Goal: Task Accomplishment & Management: Use online tool/utility

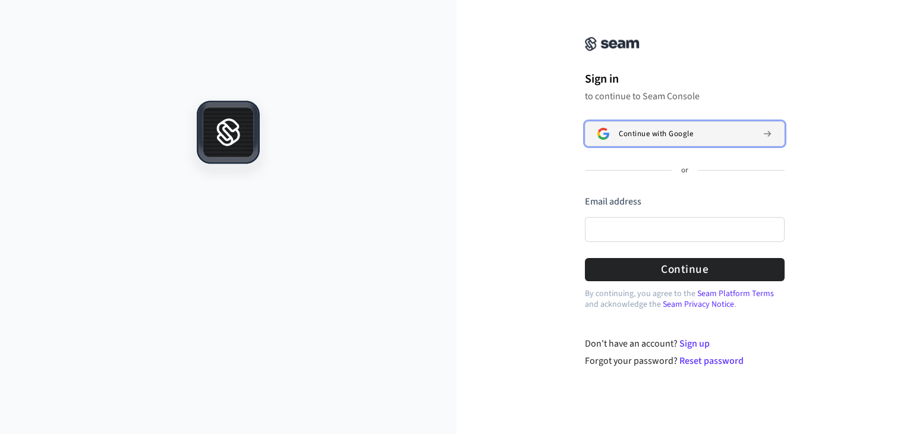
click at [659, 135] on span "Continue with Google" at bounding box center [656, 134] width 74 height 10
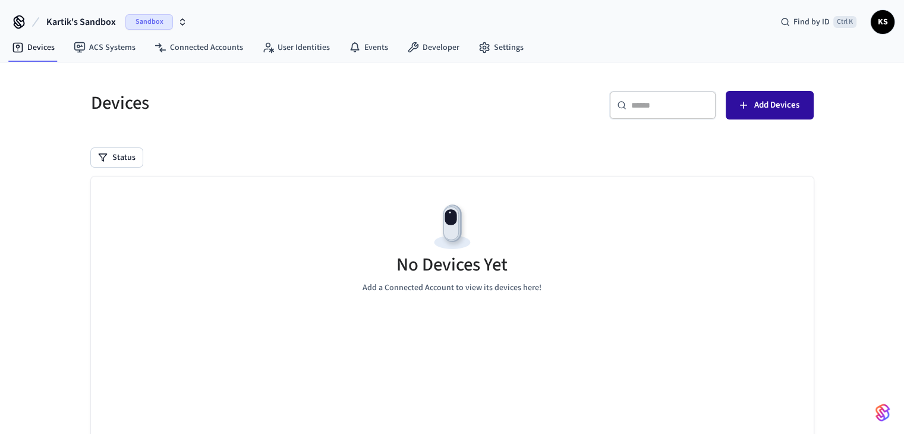
click at [761, 109] on span "Add Devices" at bounding box center [776, 104] width 45 height 15
click at [434, 46] on link "Developer" at bounding box center [433, 47] width 71 height 21
click at [685, 108] on input "text" at bounding box center [669, 105] width 77 height 12
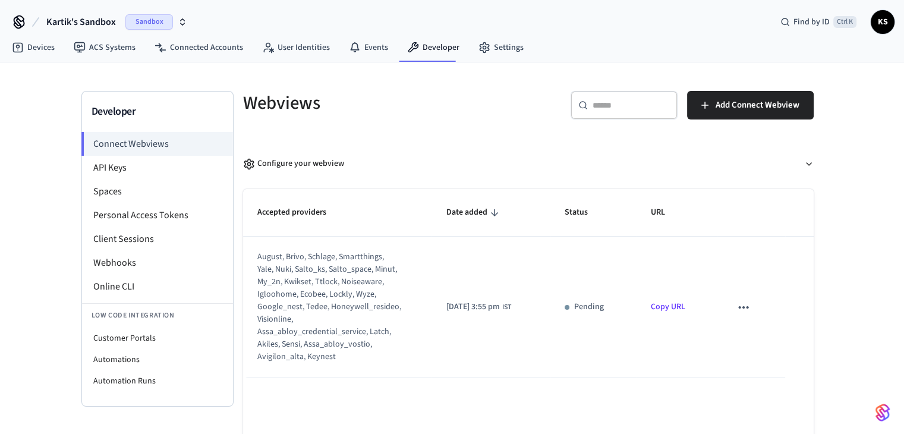
click at [350, 259] on div "august, brivo, schlage, smartthings, yale, nuki, salto_ks, salto_space, minut, …" at bounding box center [329, 307] width 144 height 112
drag, startPoint x: 350, startPoint y: 259, endPoint x: 357, endPoint y: 256, distance: 8.0
click at [357, 256] on div "august, brivo, schlage, smartthings, yale, nuki, salto_ks, salto_space, minut, …" at bounding box center [329, 307] width 144 height 112
click at [257, 271] on div "august, brivo, schlage, smartthings, yale, nuki, salto_ks, salto_space, minut, …" at bounding box center [329, 307] width 144 height 112
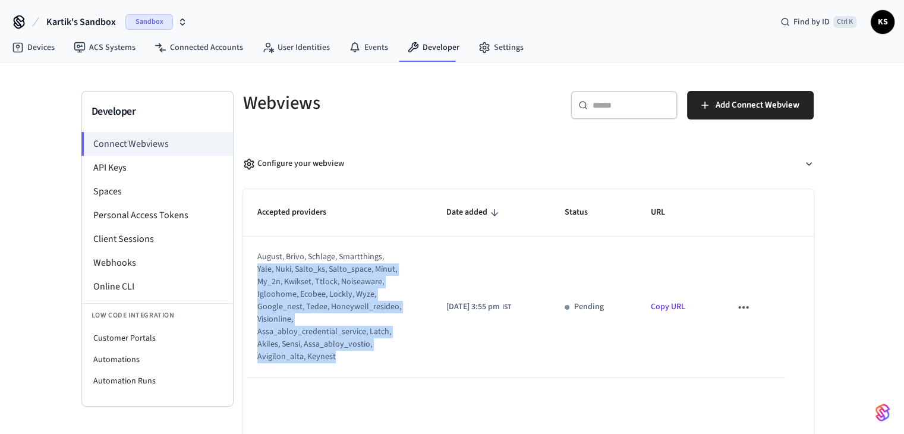
drag, startPoint x: 257, startPoint y: 271, endPoint x: 352, endPoint y: 377, distance: 142.3
click at [349, 377] on td "august, brivo, schlage, smartthings, yale, nuki, salto_ks, salto_space, minut, …" at bounding box center [337, 307] width 189 height 141
click at [367, 359] on div "august, brivo, schlage, smartthings, yale, nuki, salto_ks, salto_space, minut, …" at bounding box center [329, 307] width 144 height 112
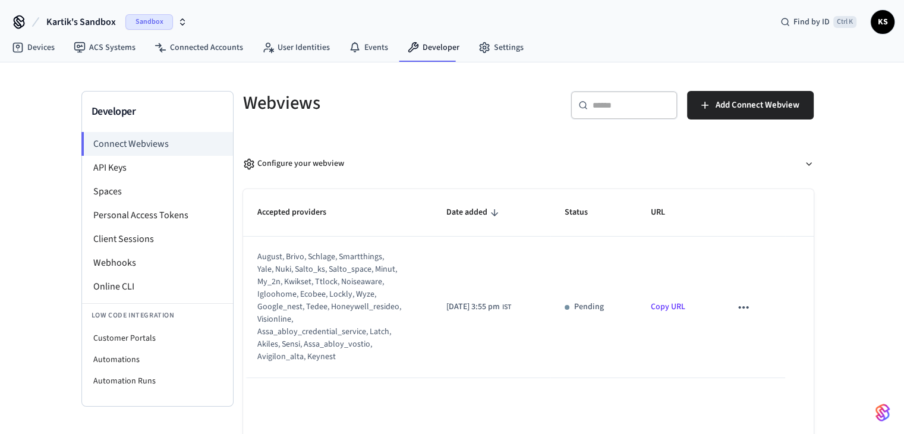
drag, startPoint x: 366, startPoint y: 358, endPoint x: 354, endPoint y: 323, distance: 37.6
click at [354, 336] on div "august, brivo, schlage, smartthings, yale, nuki, salto_ks, salto_space, minut, …" at bounding box center [329, 307] width 144 height 112
click at [358, 319] on div "august, brivo, schlage, smartthings, yale, nuki, salto_ks, salto_space, minut, …" at bounding box center [329, 307] width 144 height 112
click at [611, 100] on input "text" at bounding box center [630, 105] width 77 height 12
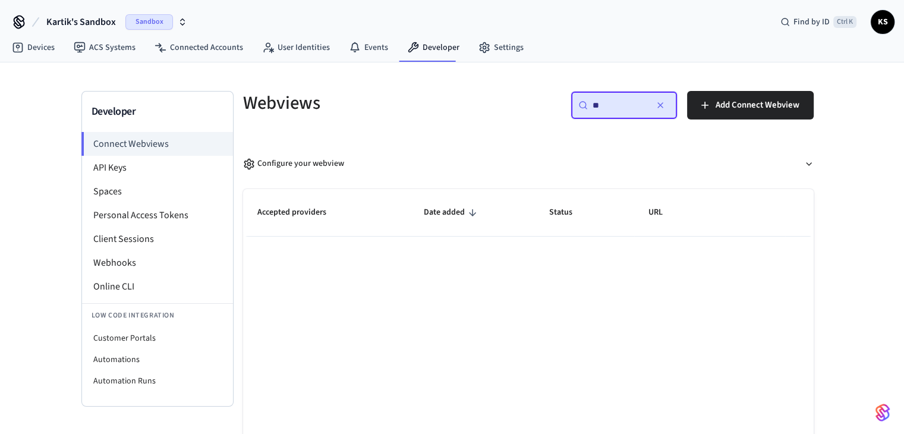
type input "**"
click at [657, 106] on icon "button" at bounding box center [660, 105] width 10 height 10
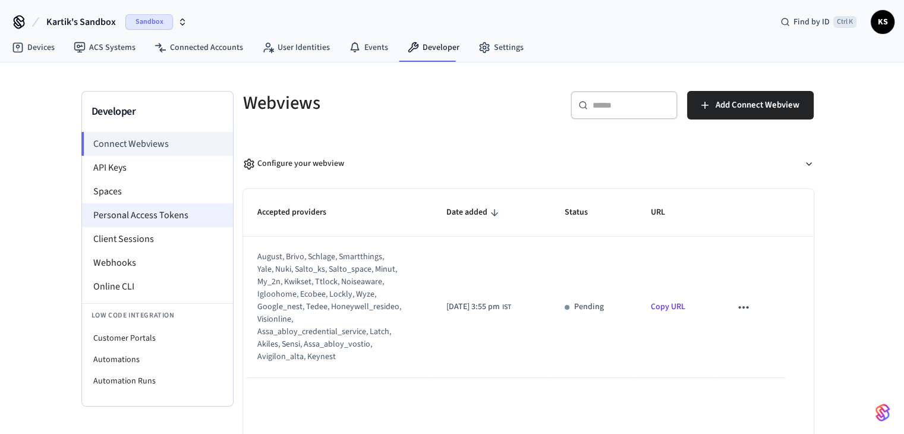
click at [128, 206] on li "Personal Access Tokens" at bounding box center [157, 215] width 151 height 24
click at [161, 23] on span "Sandbox" at bounding box center [149, 21] width 48 height 15
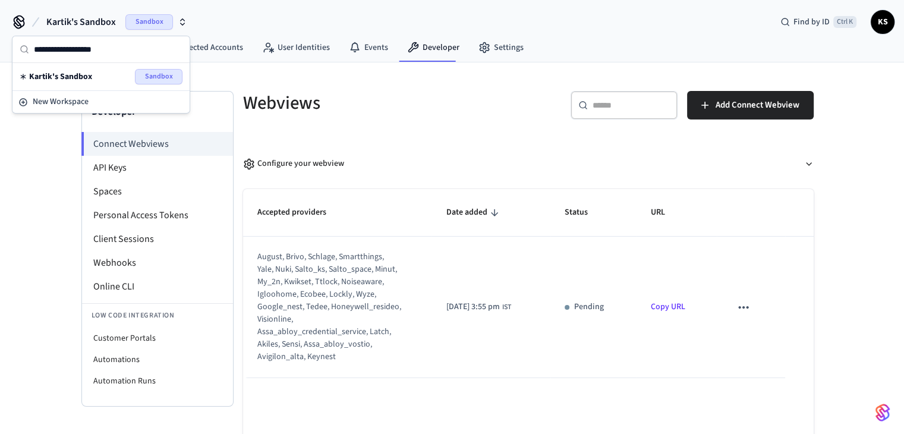
click at [254, 74] on div "Developer Connect Webviews API Keys Spaces Personal Access Tokens Client Sessio…" at bounding box center [452, 277] width 761 height 430
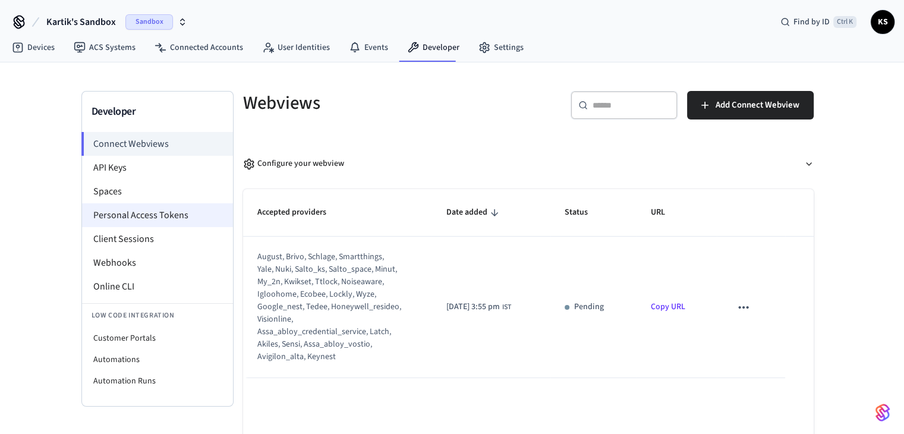
click at [157, 217] on li "Personal Access Tokens" at bounding box center [157, 215] width 151 height 24
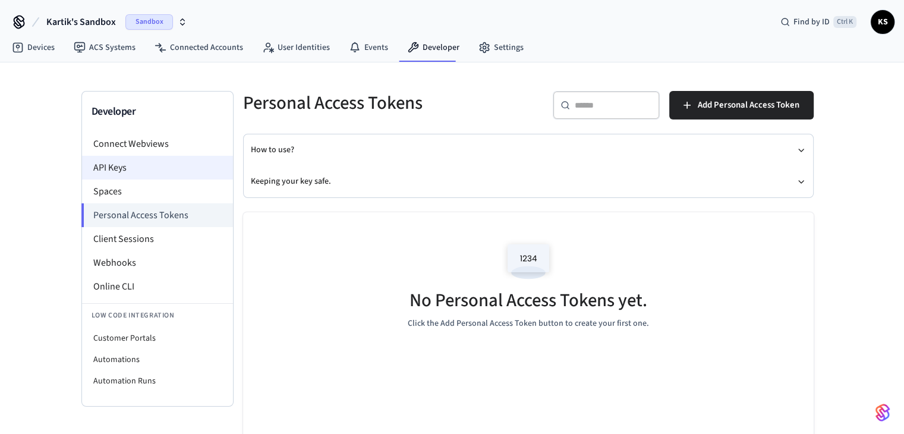
click at [122, 160] on li "API Keys" at bounding box center [157, 168] width 151 height 24
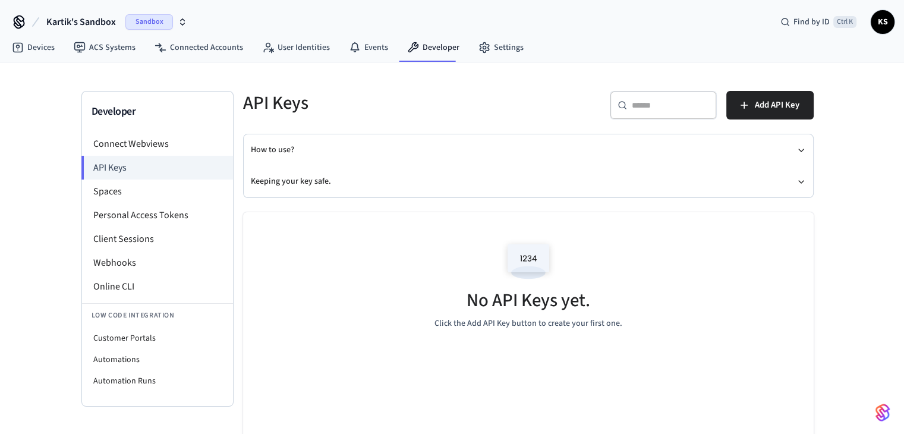
click at [521, 255] on img at bounding box center [528, 261] width 53 height 51
drag, startPoint x: 521, startPoint y: 255, endPoint x: 582, endPoint y: 320, distance: 89.1
click at [563, 308] on div "No API Keys yet. Click the Add API Key button to create your first one." at bounding box center [528, 282] width 570 height 141
click at [589, 320] on p "Click the Add API Key button to create your first one." at bounding box center [528, 323] width 188 height 12
drag, startPoint x: 589, startPoint y: 320, endPoint x: 556, endPoint y: 306, distance: 35.4
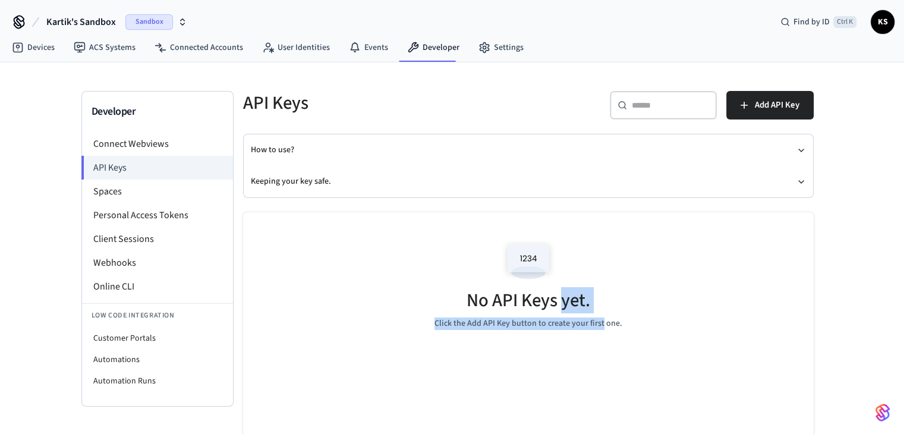
click at [559, 307] on div "No API Keys yet. Click the Add API Key button to create your first one." at bounding box center [528, 282] width 570 height 141
click at [552, 303] on h5 "No API Keys yet." at bounding box center [528, 300] width 124 height 24
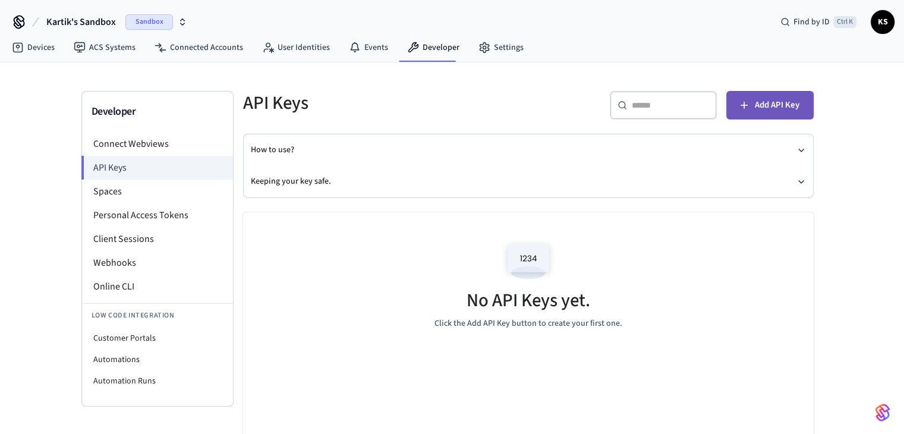
click at [770, 112] on span "Add API Key" at bounding box center [777, 104] width 45 height 15
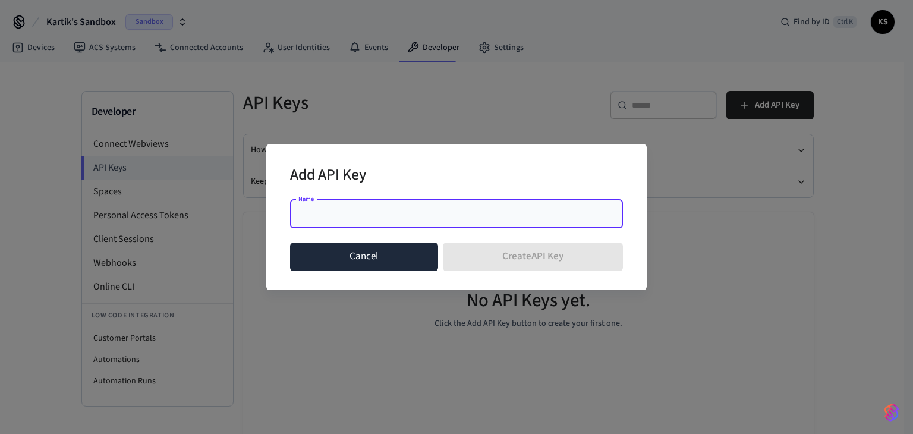
click at [329, 258] on button "Cancel" at bounding box center [364, 256] width 148 height 29
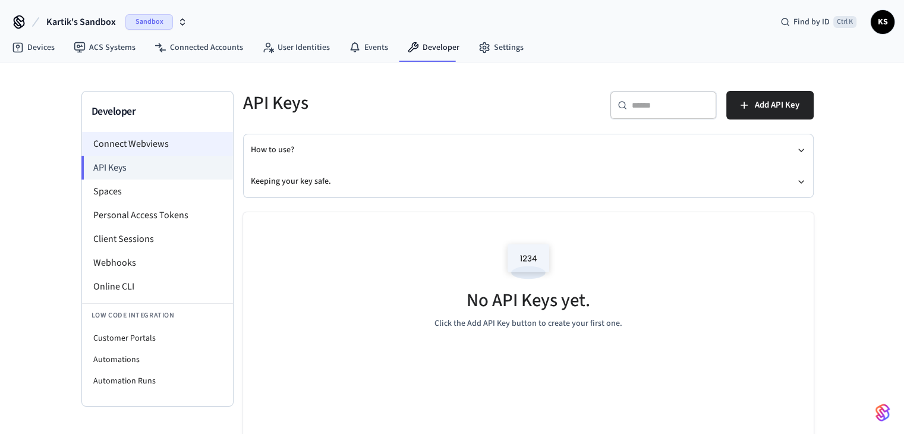
click at [152, 141] on li "Connect Webviews" at bounding box center [157, 144] width 151 height 24
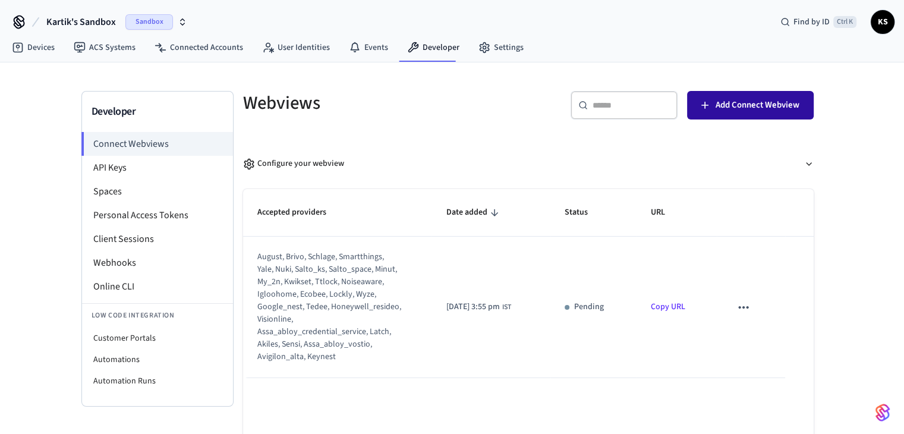
click at [751, 113] on button "Add Connect Webview" at bounding box center [750, 105] width 127 height 29
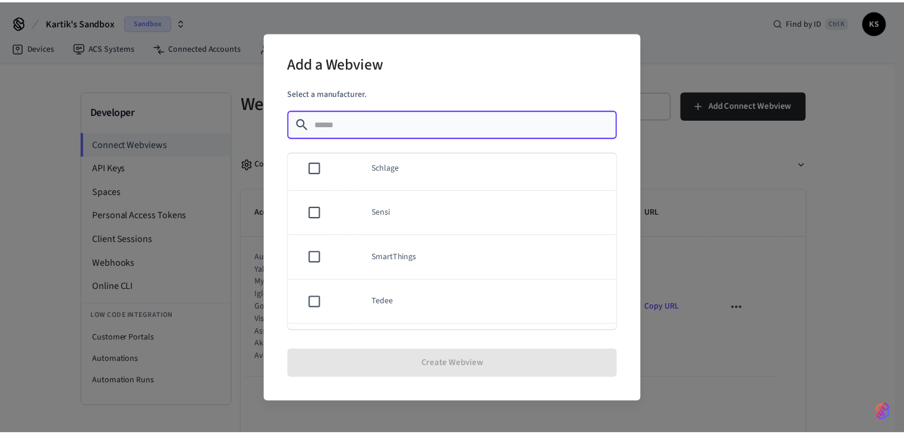
scroll to position [840, 0]
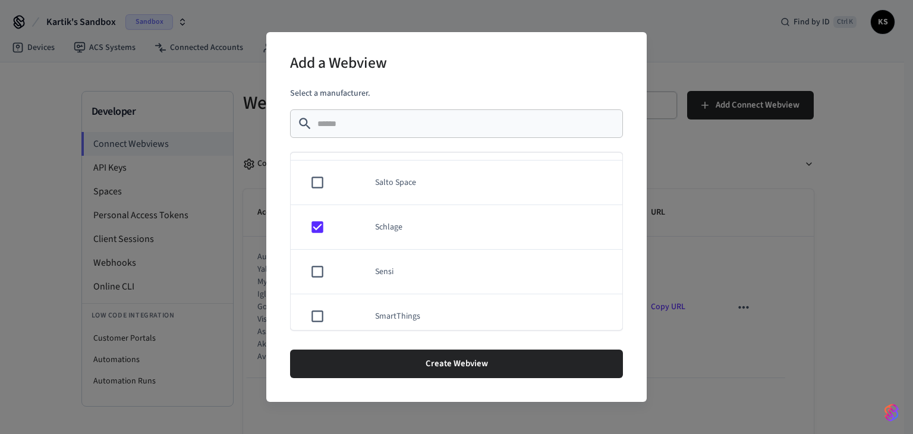
click at [426, 359] on button "Create Webview" at bounding box center [456, 363] width 333 height 29
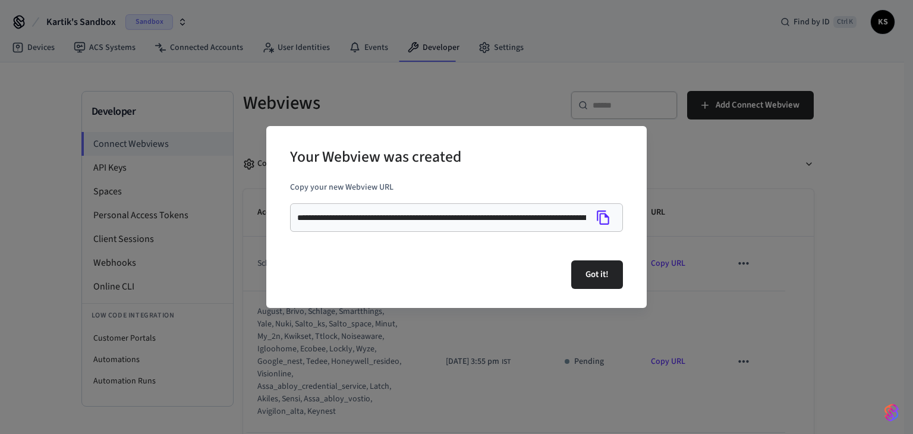
click at [601, 217] on icon "Copy" at bounding box center [602, 217] width 15 height 15
click at [603, 218] on icon "Copied!" at bounding box center [602, 217] width 15 height 15
click at [594, 275] on button "Got it!" at bounding box center [597, 274] width 52 height 29
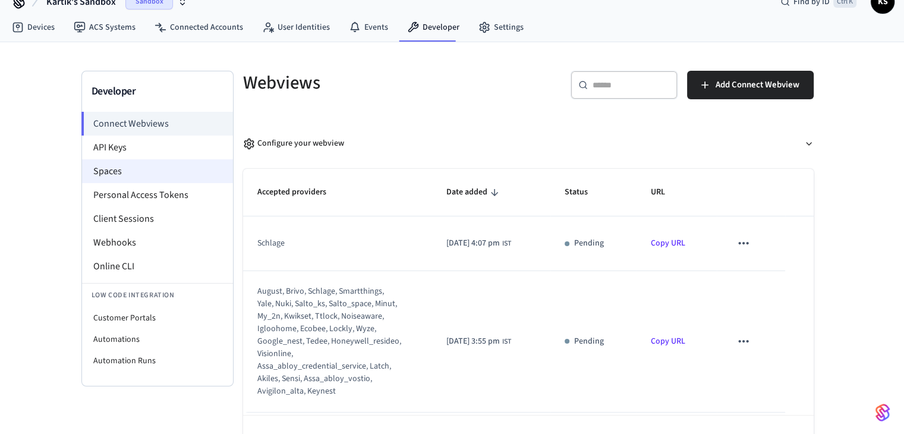
scroll to position [0, 0]
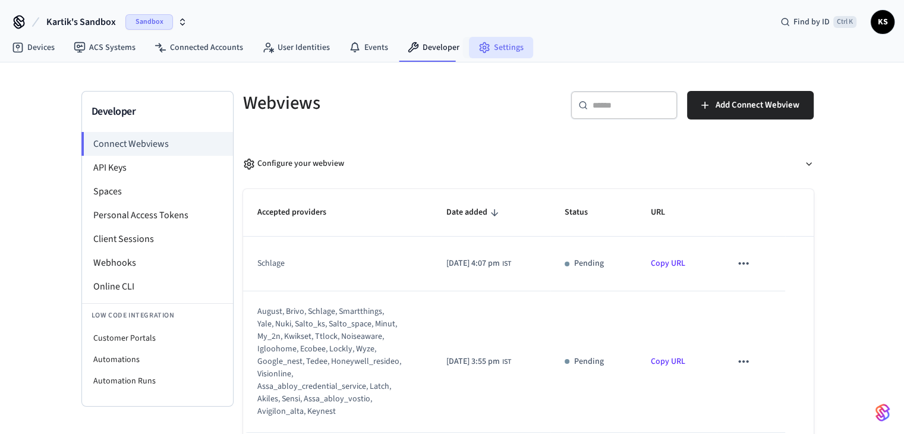
click at [502, 46] on link "Settings" at bounding box center [501, 47] width 64 height 21
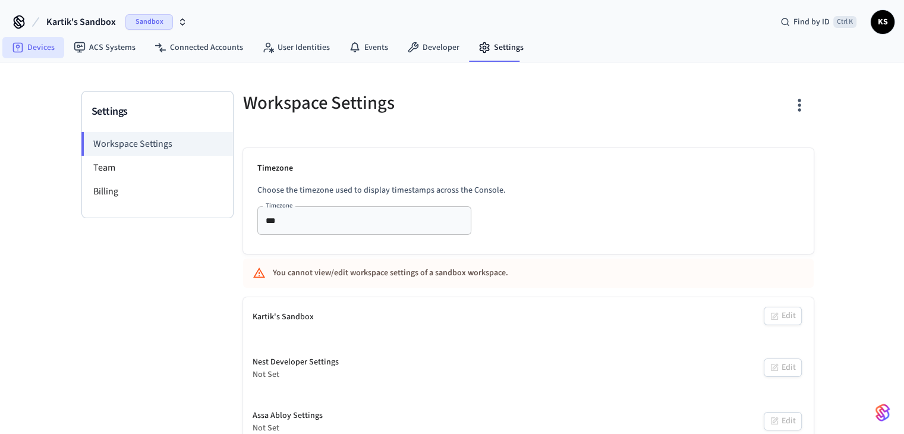
click at [24, 52] on link "Devices" at bounding box center [33, 47] width 62 height 21
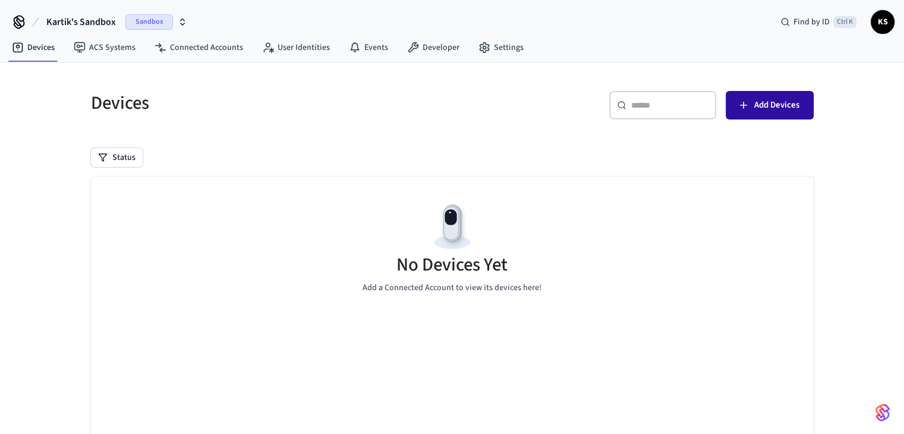
click at [761, 118] on button "Add Devices" at bounding box center [770, 105] width 88 height 29
click at [762, 107] on span "Add Devices" at bounding box center [776, 104] width 45 height 15
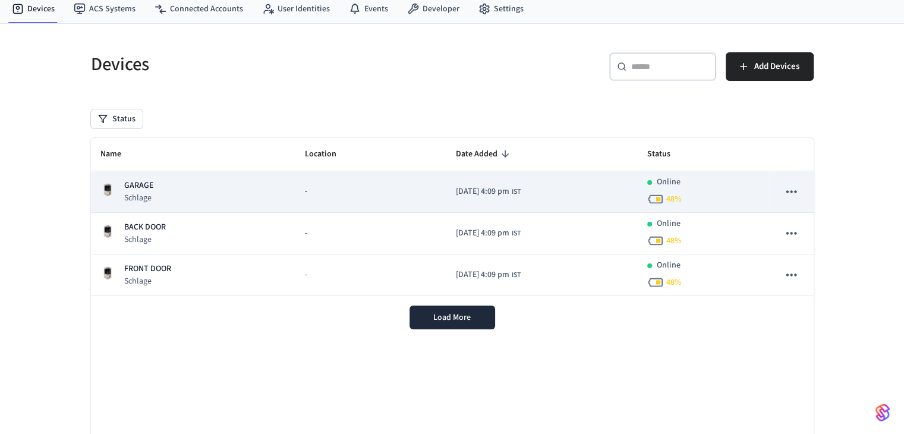
scroll to position [59, 0]
